Goal: Transaction & Acquisition: Purchase product/service

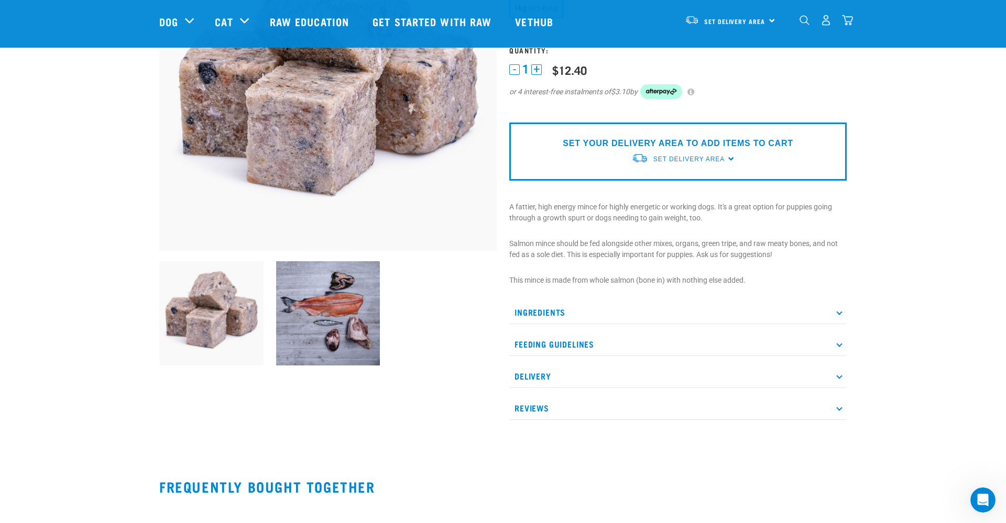
scroll to position [105, 0]
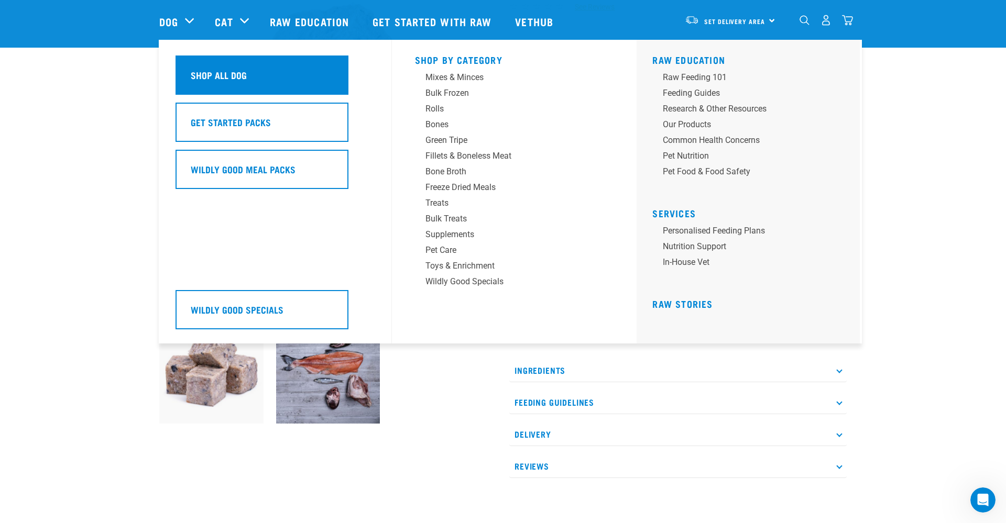
click at [244, 84] on div "Shop All Dog" at bounding box center [261, 75] width 173 height 39
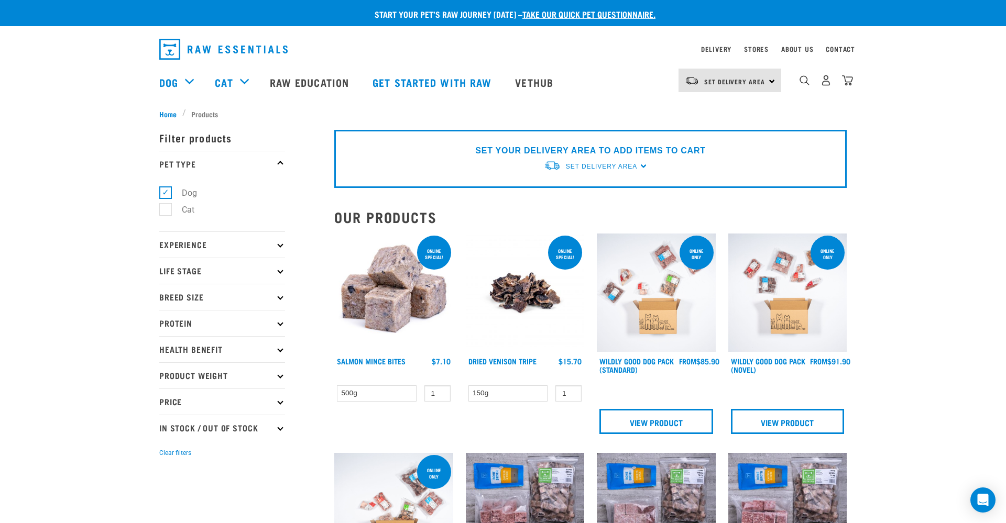
click at [207, 245] on p "Experience" at bounding box center [222, 244] width 126 height 26
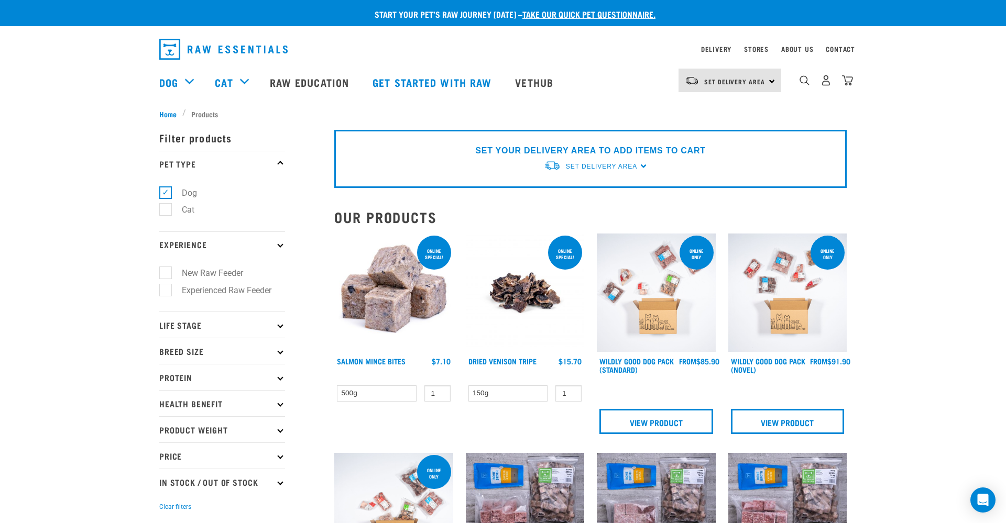
click at [207, 245] on p "Experience" at bounding box center [222, 244] width 126 height 26
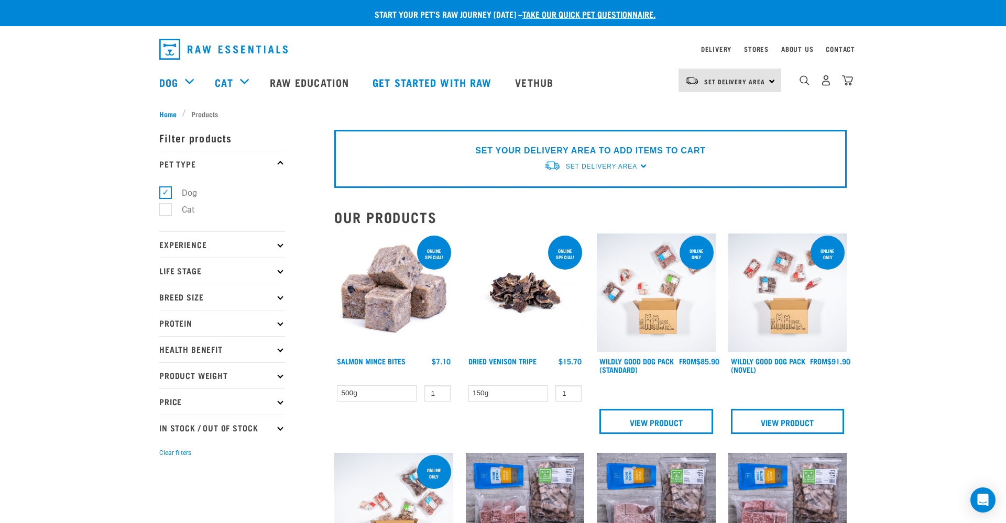
click at [233, 291] on p "Breed Size" at bounding box center [222, 297] width 126 height 26
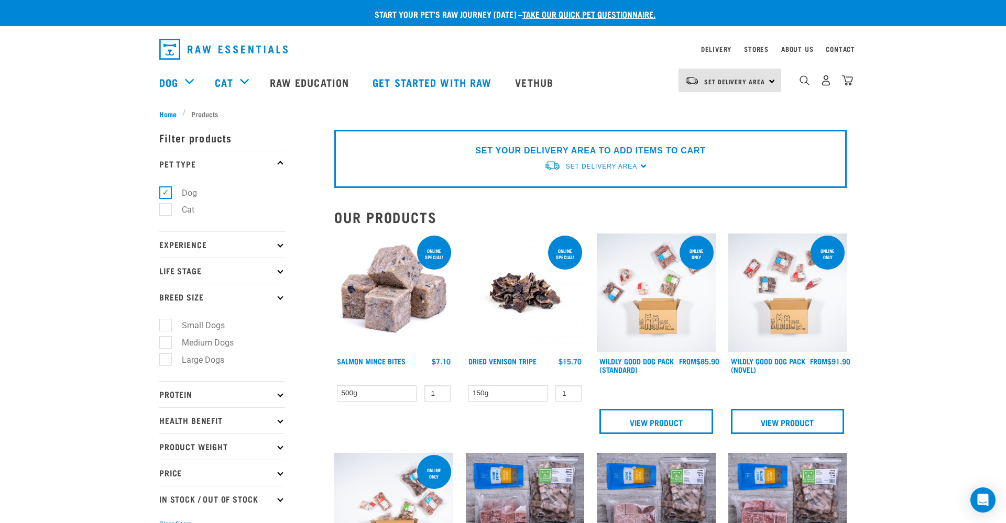
click at [238, 276] on p "Life Stage" at bounding box center [222, 271] width 126 height 26
click at [171, 332] on label "Puppy" at bounding box center [187, 333] width 45 height 13
click at [166, 332] on input "Puppy" at bounding box center [162, 331] width 7 height 7
checkbox input "true"
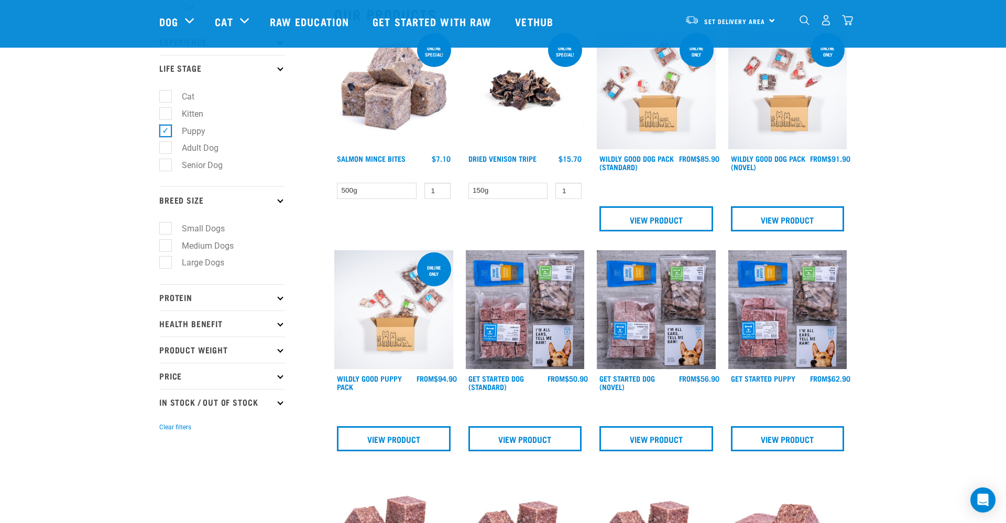
scroll to position [157, 0]
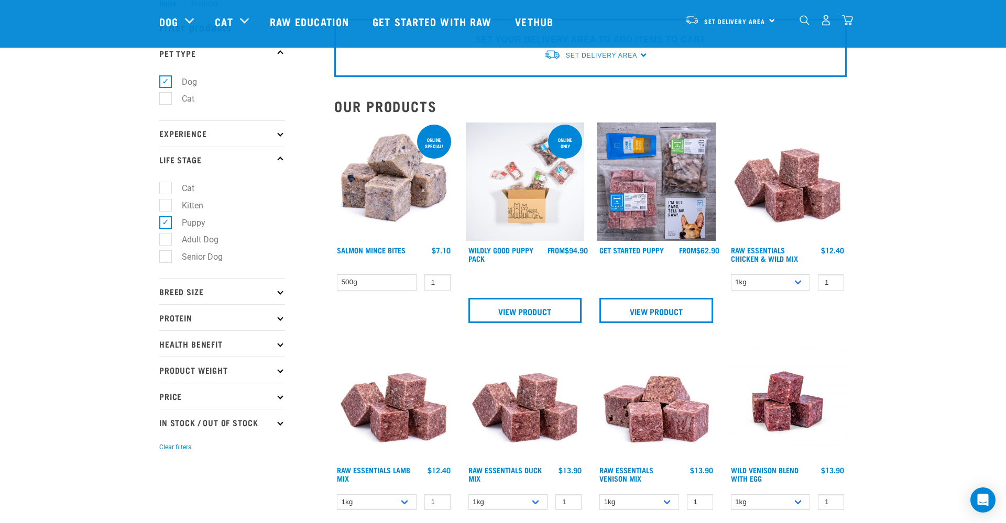
scroll to position [52, 0]
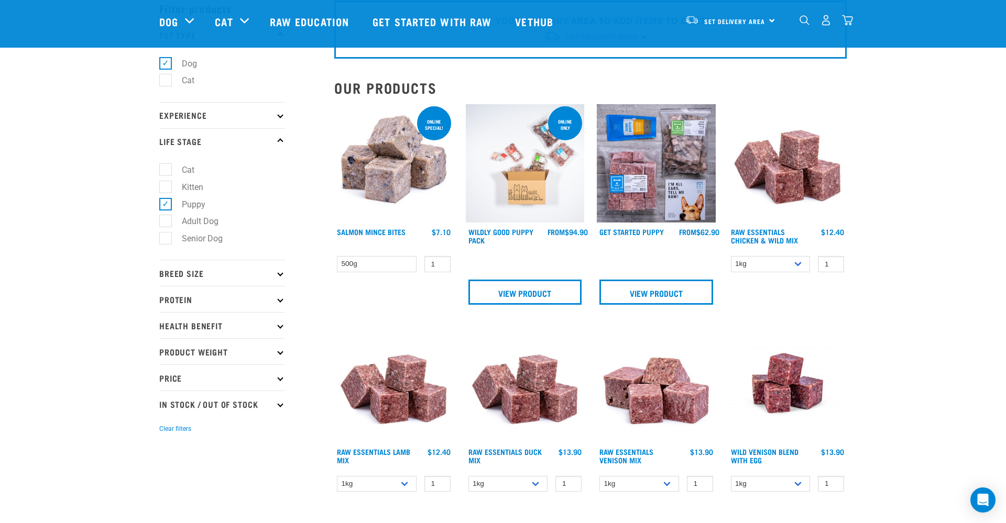
click at [279, 272] on icon at bounding box center [280, 273] width 6 height 6
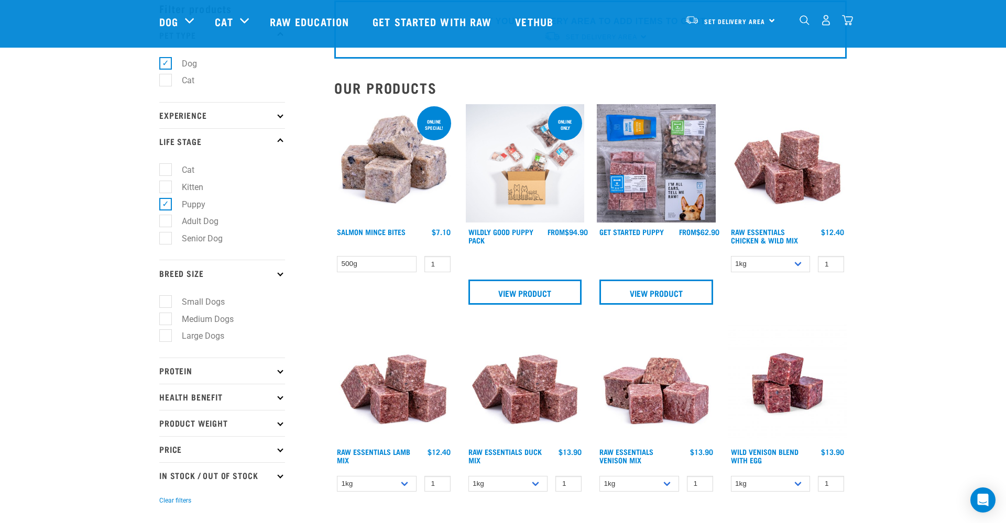
click at [213, 304] on label "Small Dogs" at bounding box center [197, 301] width 64 height 13
click at [166, 303] on input "Small Dogs" at bounding box center [162, 299] width 7 height 7
checkbox input "true"
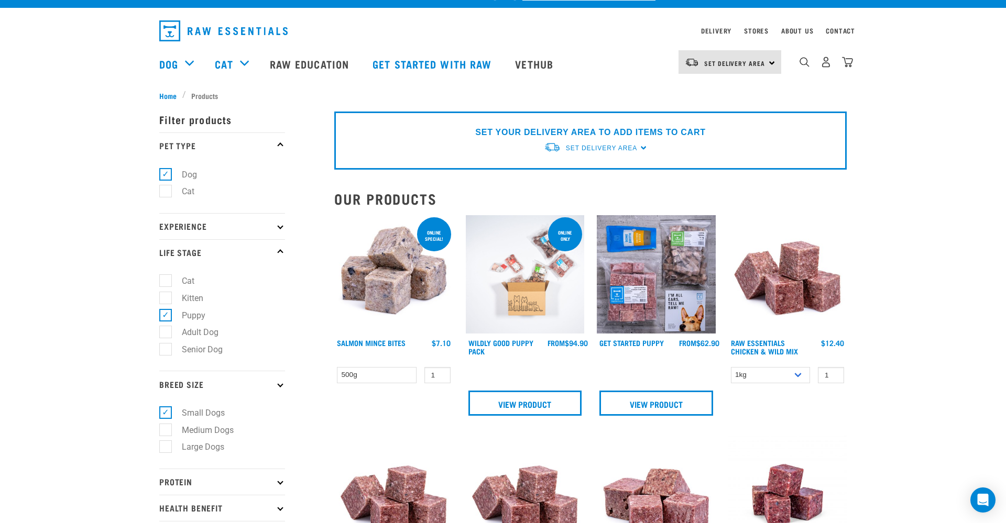
scroll to position [0, 0]
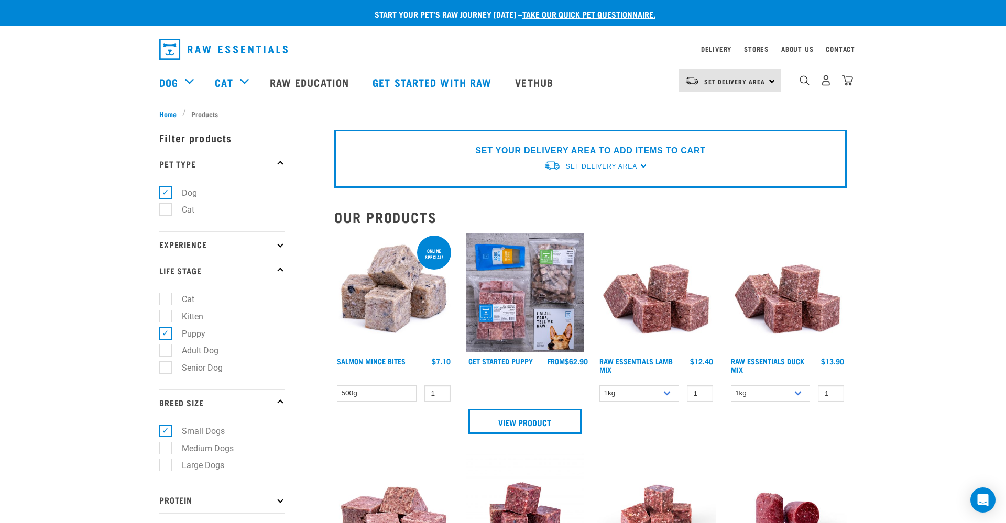
click at [398, 298] on img at bounding box center [393, 293] width 119 height 119
